Goal: Information Seeking & Learning: Learn about a topic

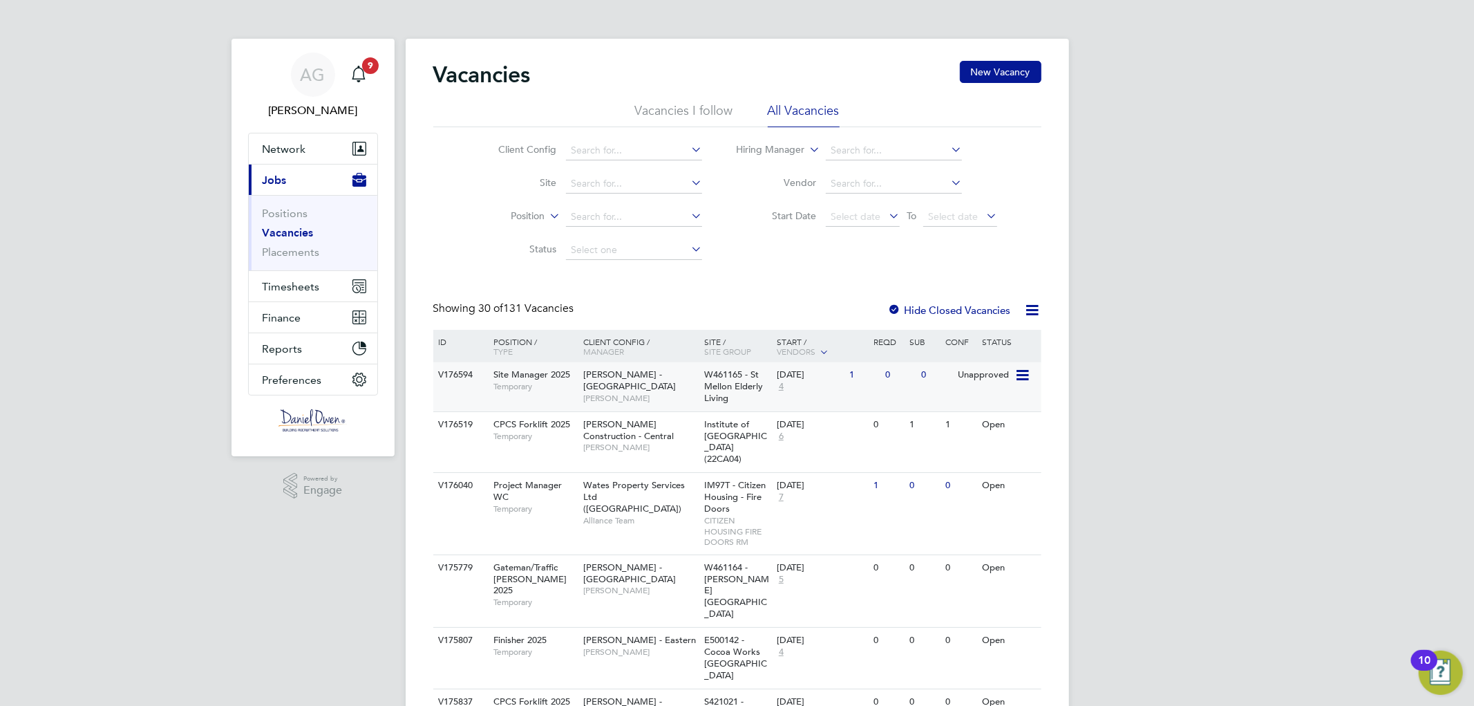
click at [457, 369] on div "V176594" at bounding box center [459, 375] width 48 height 26
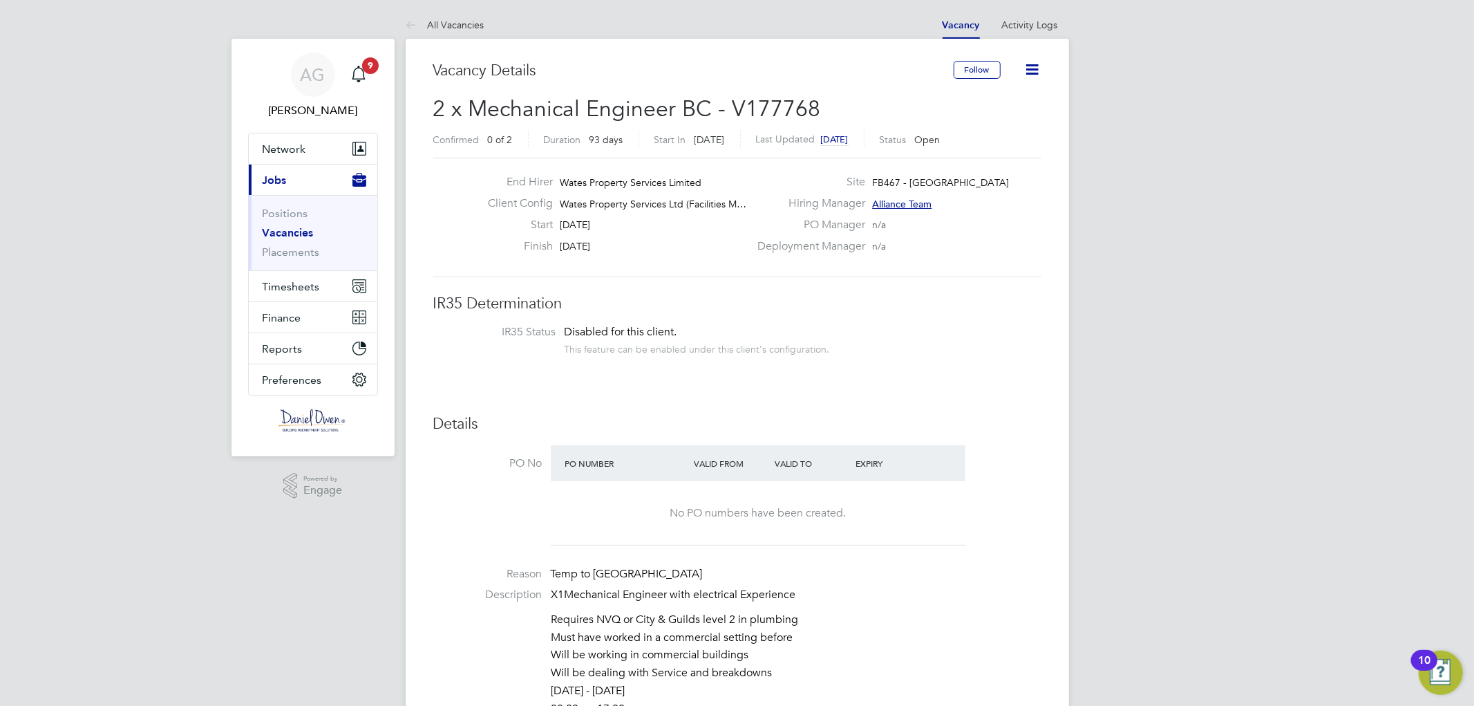
scroll to position [384, 0]
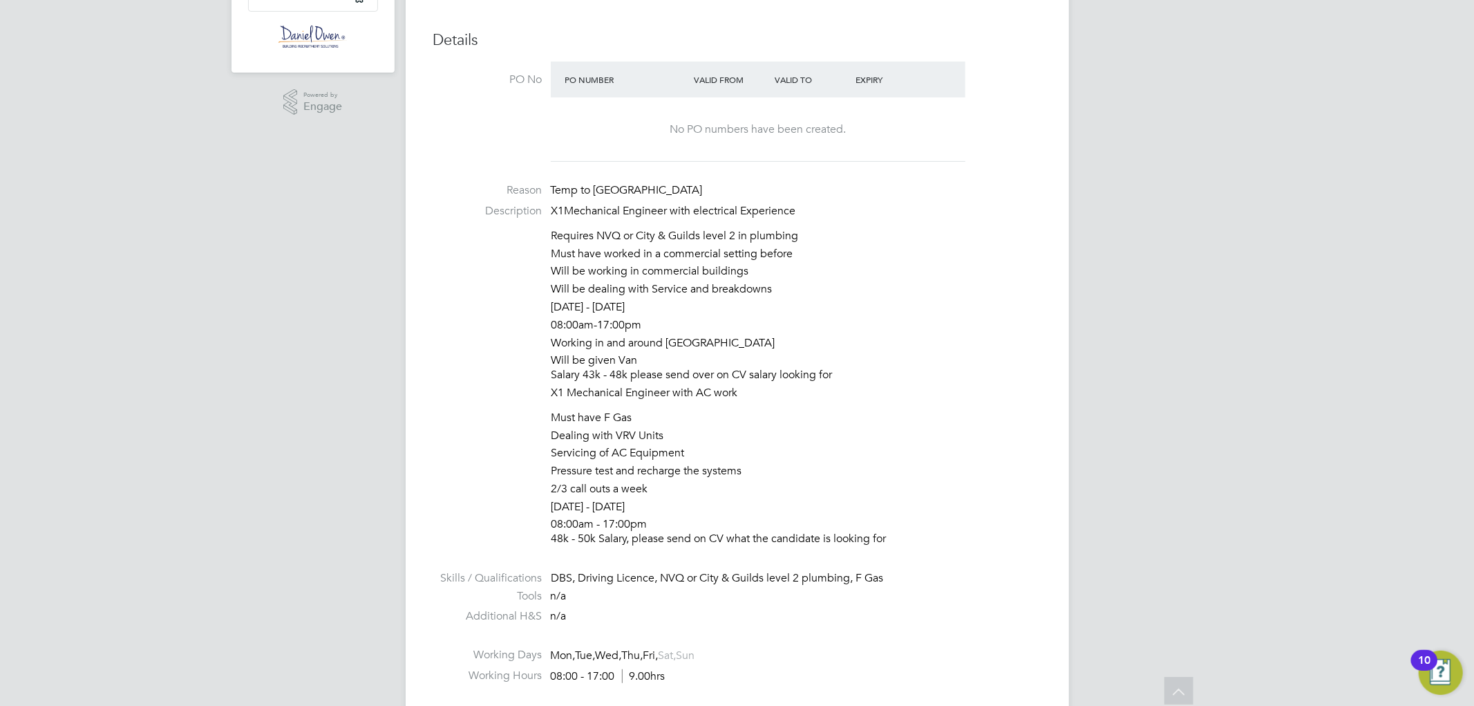
drag, startPoint x: 750, startPoint y: 374, endPoint x: 849, endPoint y: 372, distance: 98.8
click at [848, 372] on li "Will be given Van Salary 43k - 48k please send over on CV salary looking for" at bounding box center [796, 369] width 490 height 32
click at [849, 372] on li "Will be given Van Salary 43k - 48k please send over on CV salary looking for" at bounding box center [796, 369] width 490 height 32
click at [841, 384] on li "Will be given Van Salary 43k - 48k please send over on CV salary looking for" at bounding box center [796, 369] width 490 height 32
drag, startPoint x: 755, startPoint y: 381, endPoint x: 546, endPoint y: 385, distance: 209.4
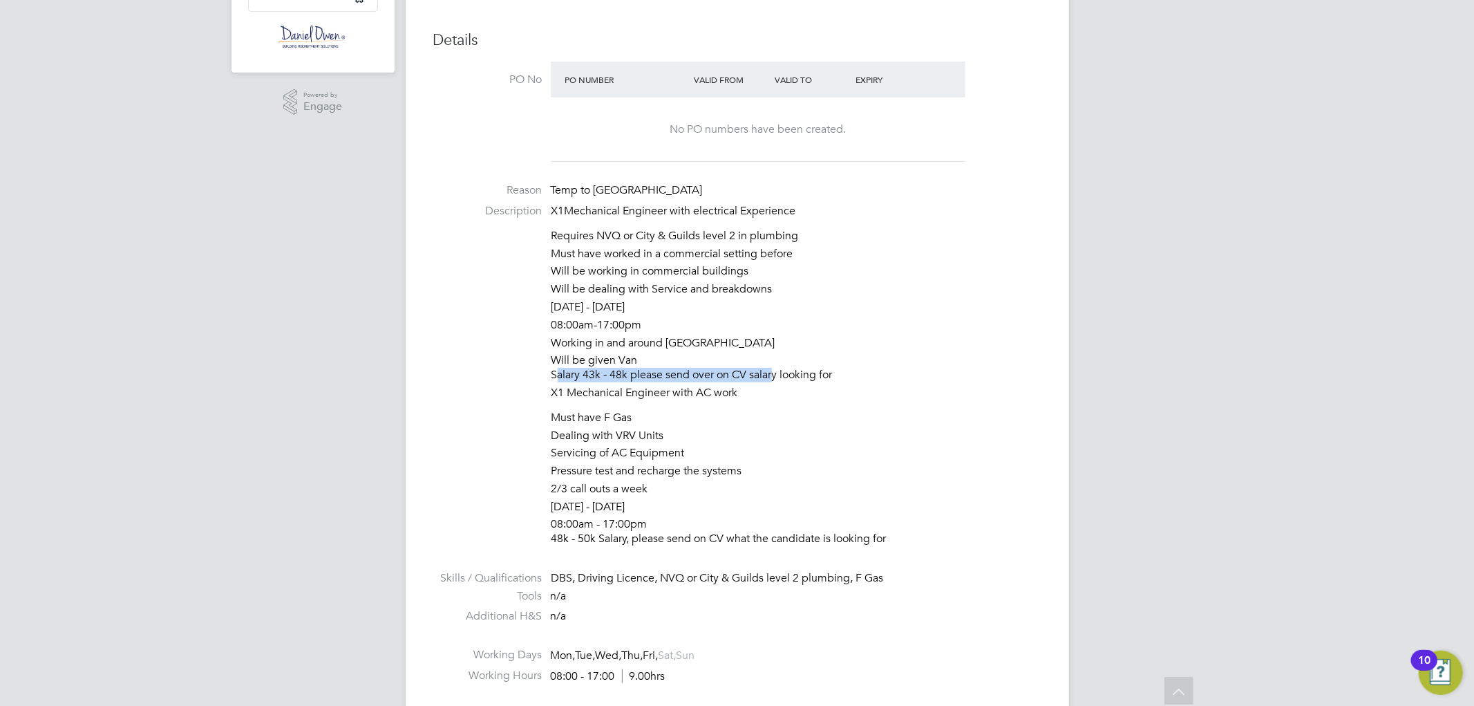
click at [546, 385] on li "Description X1Mechanical Engineer with electrical Experience Requires NVQ or Ci…" at bounding box center [737, 378] width 608 height 349
click at [894, 571] on div "DBS, Driving Licence, NVQ or City & Guilds level 2 plumbing, F Gas" at bounding box center [796, 578] width 490 height 15
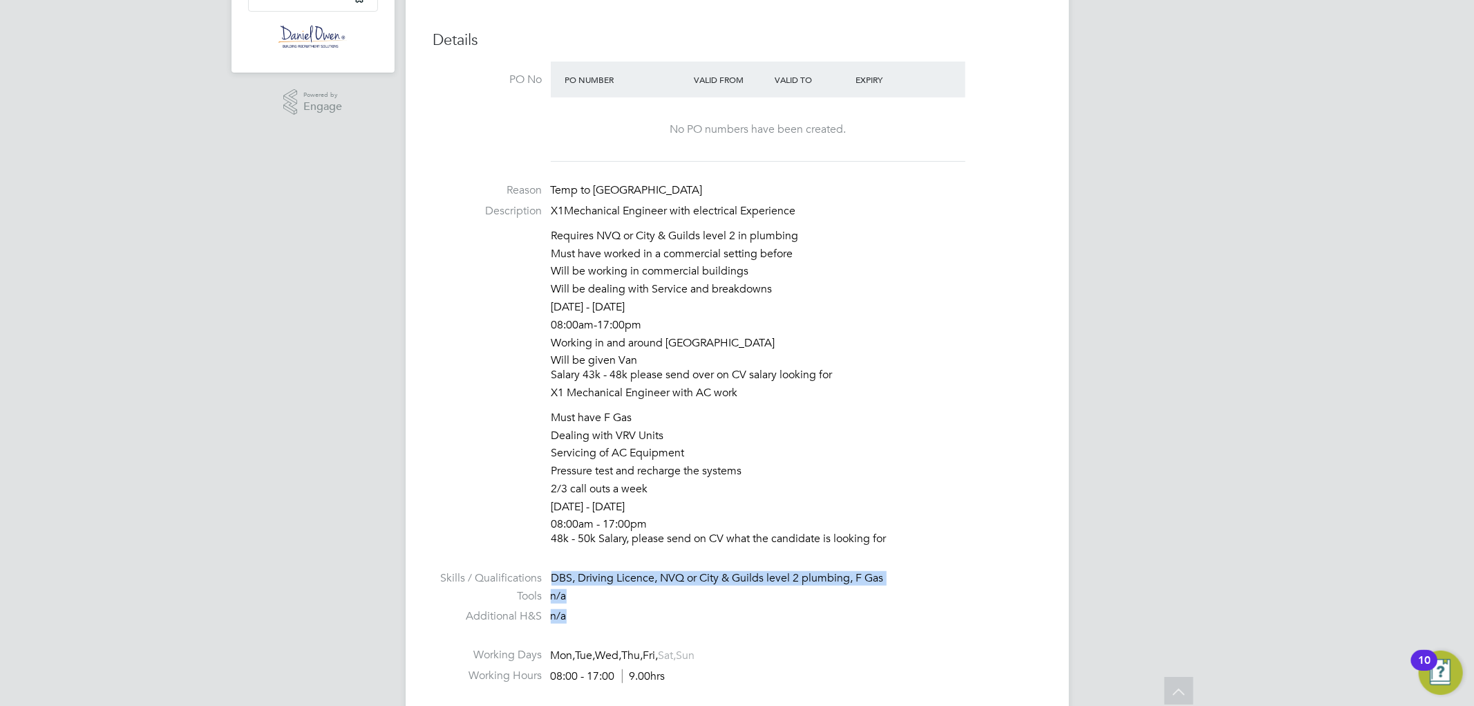
drag, startPoint x: 569, startPoint y: 612, endPoint x: 548, endPoint y: 568, distance: 48.8
click at [547, 567] on ul "PO No PO Number Valid From Valid To Expiry No PO numbers have been created. Rea…" at bounding box center [737, 421] width 608 height 719
click at [598, 567] on li at bounding box center [737, 562] width 608 height 18
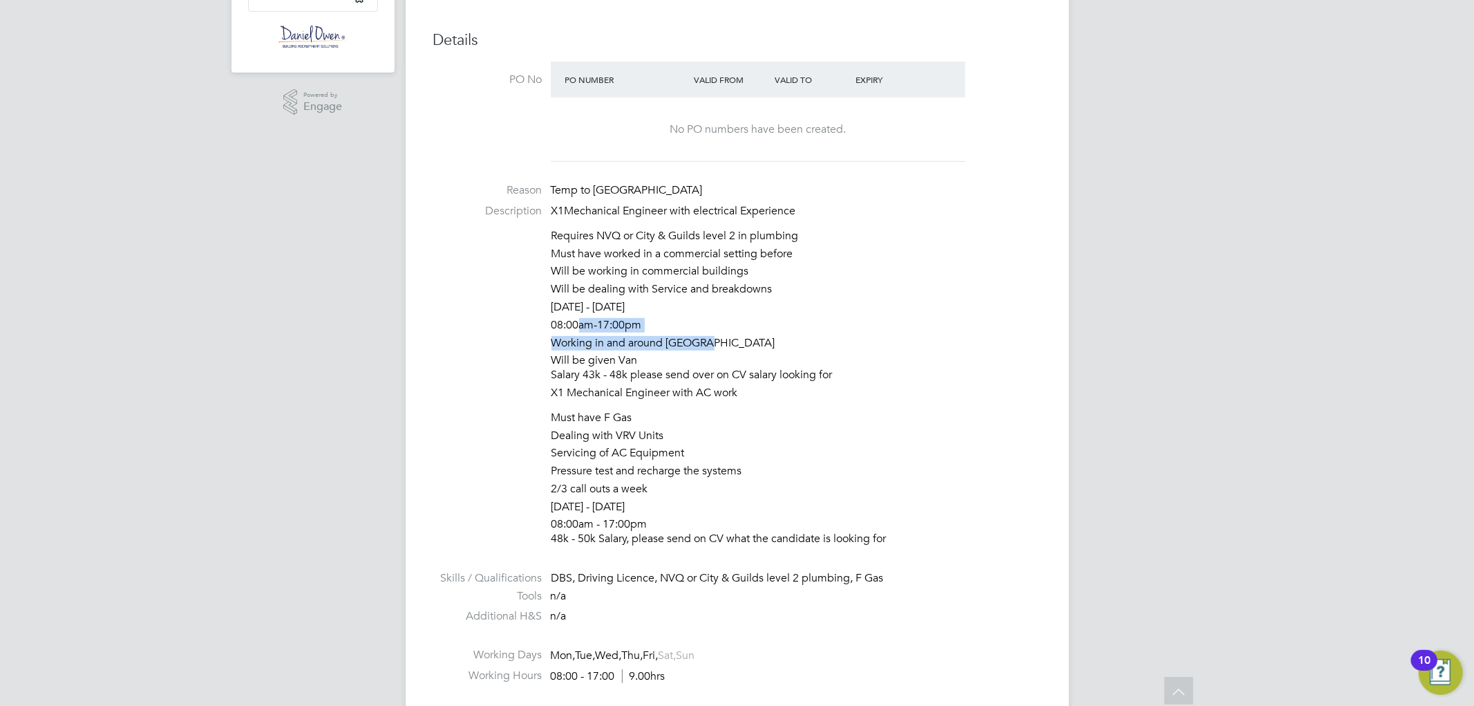
drag, startPoint x: 717, startPoint y: 340, endPoint x: 574, endPoint y: 329, distance: 144.2
click at [574, 329] on ul "Requires NVQ or City & Guilds level 2 in plumbing Must have worked in a commerc…" at bounding box center [796, 307] width 490 height 157
click at [634, 312] on li "Monday - Friday" at bounding box center [796, 309] width 490 height 18
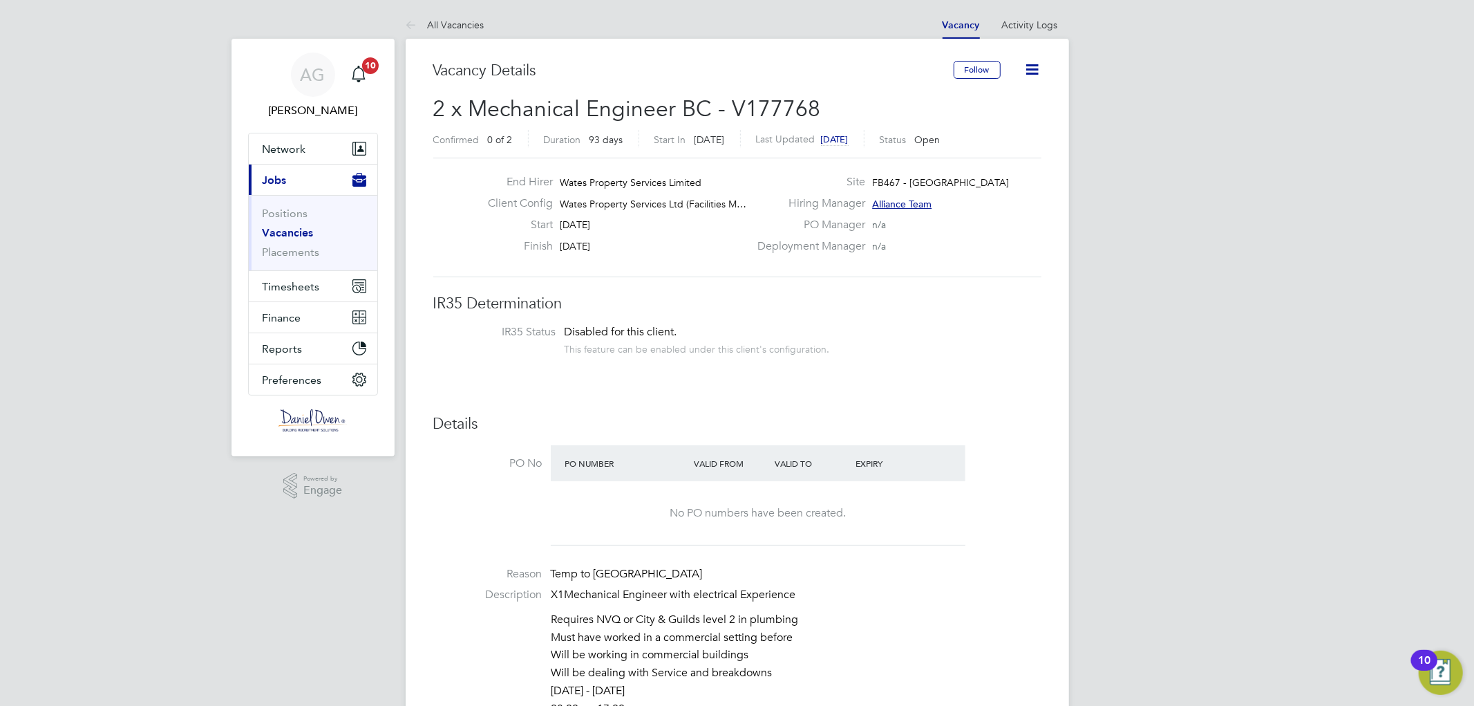
scroll to position [307, 0]
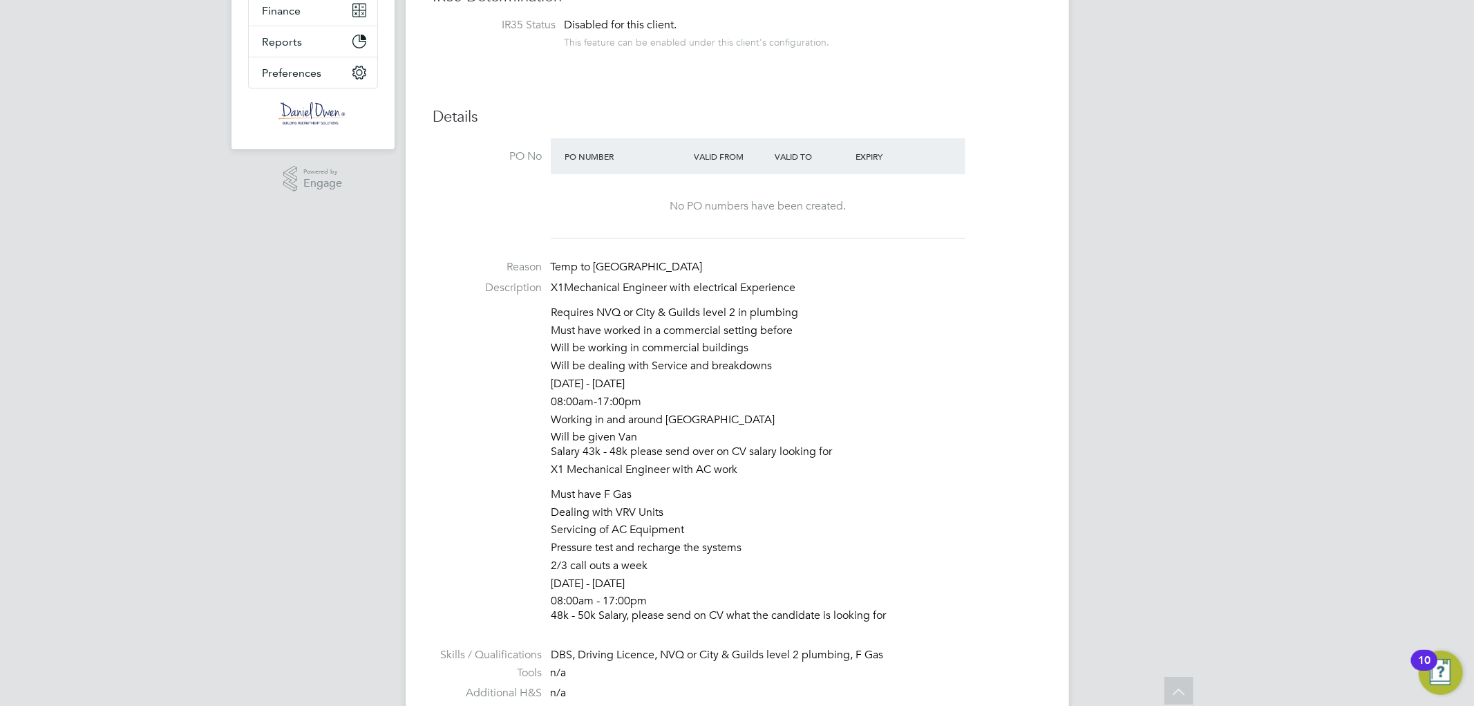
click at [815, 415] on li "Working in and around Enfield" at bounding box center [796, 422] width 490 height 18
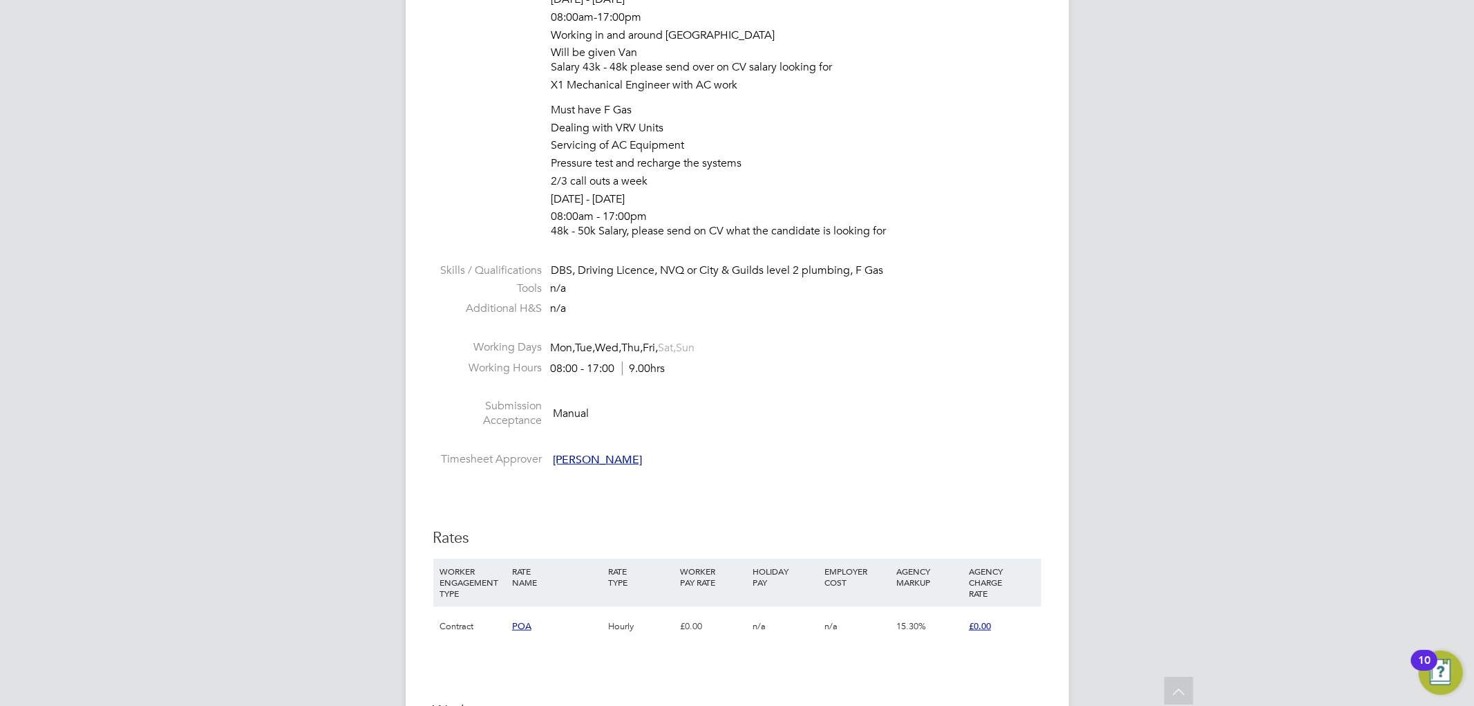
scroll to position [537, 0]
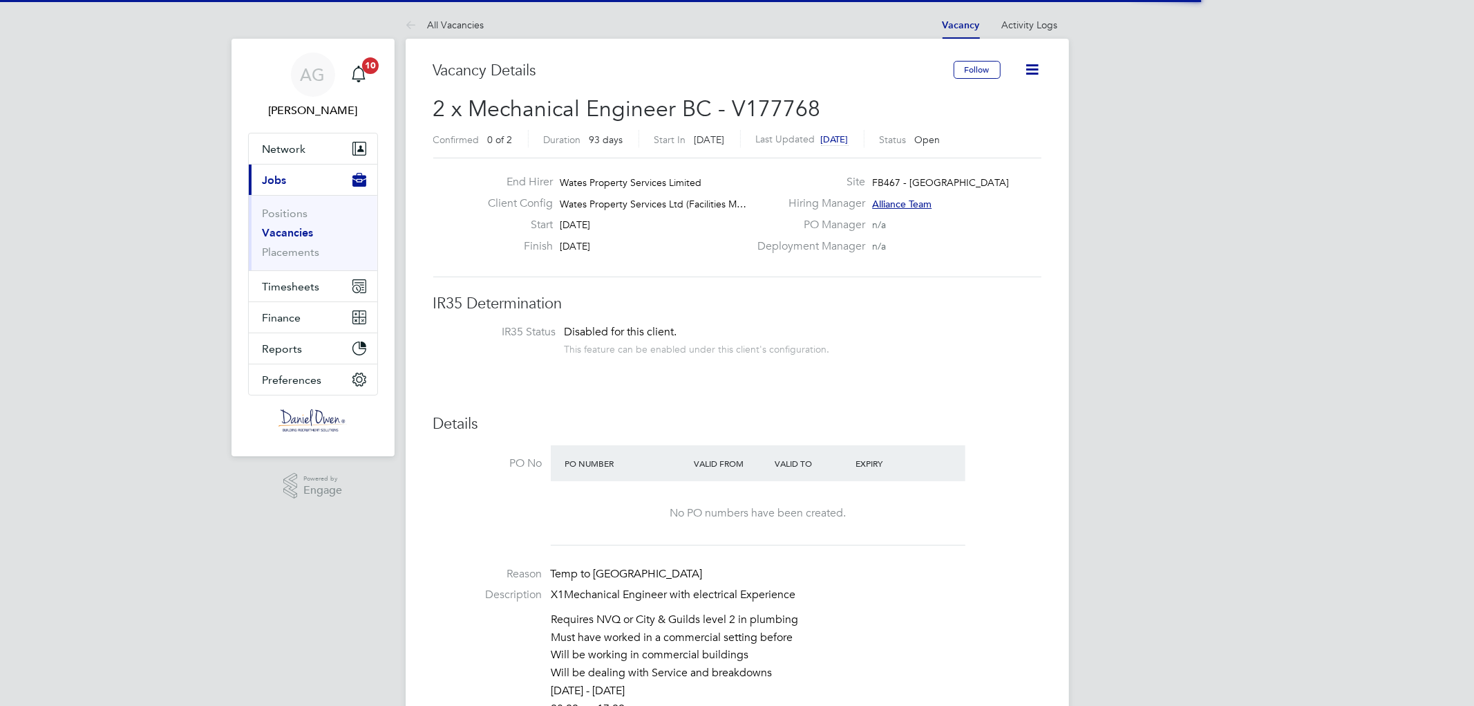
scroll to position [40, 97]
